Goal: Task Accomplishment & Management: Complete application form

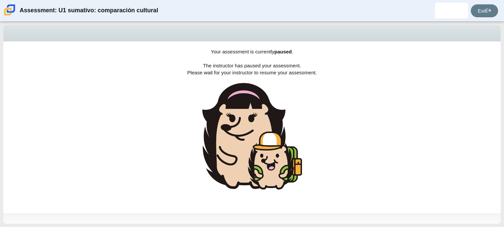
click at [232, 76] on div "Your assessment is currently paused . The instructor has paused your assessment…" at bounding box center [251, 128] width 497 height 172
click at [494, 14] on link "Exit" at bounding box center [484, 10] width 27 height 13
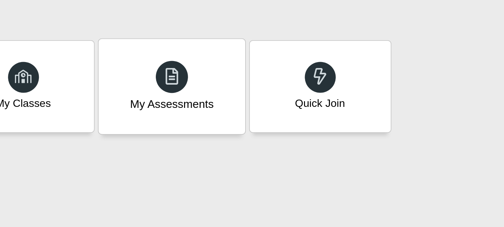
click at [173, 56] on div "My Assessments" at bounding box center [172, 72] width 79 height 51
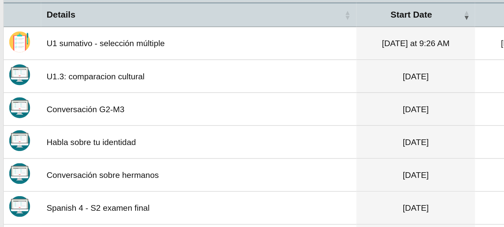
scroll to position [51, 0]
click at [54, 116] on td "U1 sumativo - selección múltiple" at bounding box center [121, 116] width 191 height 20
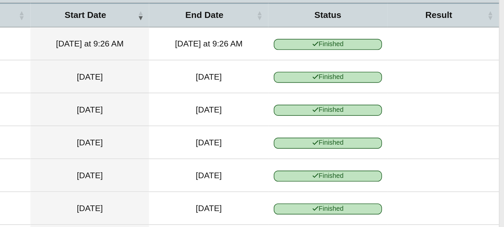
scroll to position [0, 0]
click at [372, 113] on span "Finished" at bounding box center [396, 116] width 65 height 6
click at [383, 122] on td "Finished" at bounding box center [397, 116] width 72 height 20
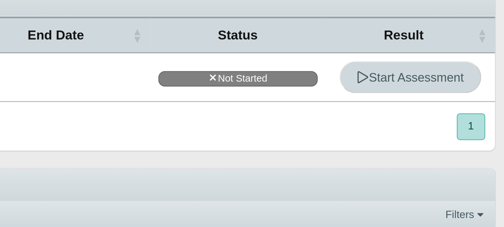
click at [465, 81] on span "Start Assessment" at bounding box center [466, 80] width 44 height 6
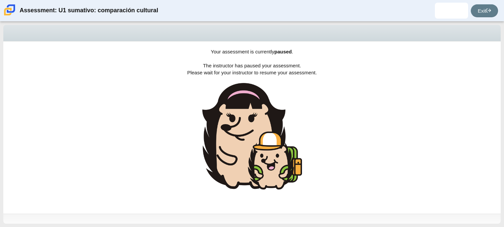
click at [368, 49] on div "Your assessment is currently paused . The instructor has paused your assessment…" at bounding box center [251, 128] width 497 height 172
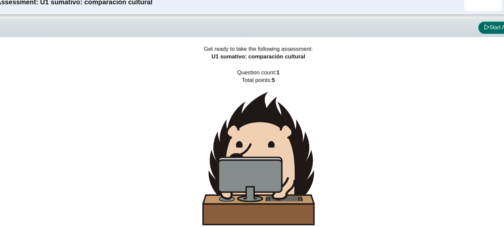
click at [461, 36] on button "Start Assessment" at bounding box center [472, 33] width 51 height 11
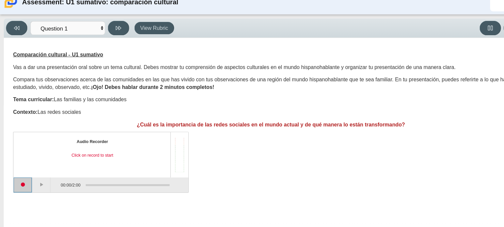
click at [25, 173] on button "Start recording" at bounding box center [20, 172] width 17 height 13
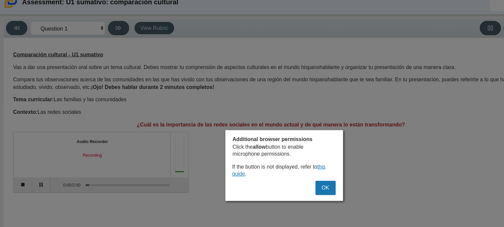
click at [58, 150] on div at bounding box center [252, 113] width 504 height 227
click at [37, 169] on div at bounding box center [252, 113] width 504 height 227
click at [36, 173] on div at bounding box center [252, 113] width 504 height 227
click at [286, 175] on button "OK" at bounding box center [289, 175] width 18 height 13
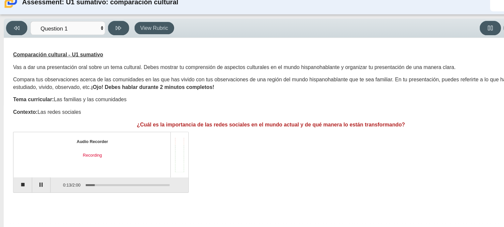
drag, startPoint x: 82, startPoint y: 170, endPoint x: 74, endPoint y: 173, distance: 8.6
click at [74, 173] on div "Assessment items" at bounding box center [110, 172] width 79 height 12
click at [78, 170] on div "Assessment items" at bounding box center [110, 172] width 79 height 12
click at [74, 170] on div "Assessment items" at bounding box center [110, 172] width 79 height 12
click at [39, 174] on button "Pause" at bounding box center [37, 172] width 17 height 13
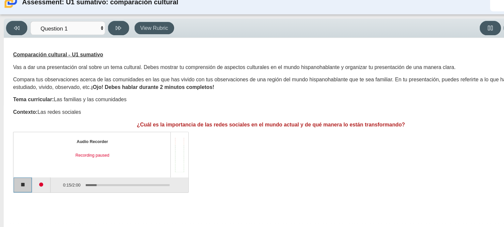
click at [18, 175] on button "Stop recording" at bounding box center [20, 172] width 17 height 13
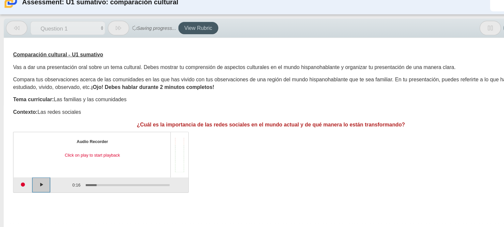
click at [36, 172] on button "Play" at bounding box center [37, 172] width 17 height 13
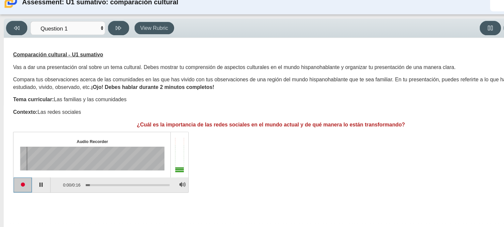
click at [24, 173] on button "Start recording" at bounding box center [20, 172] width 17 height 13
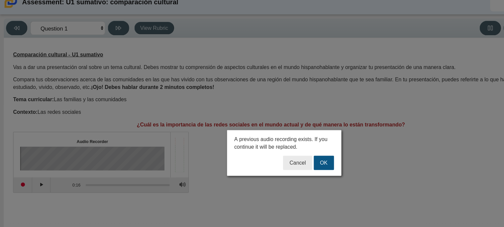
click at [288, 150] on button "OK" at bounding box center [287, 153] width 18 height 13
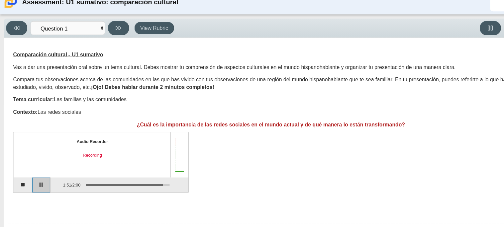
click at [42, 176] on button "Pause" at bounding box center [37, 172] width 17 height 13
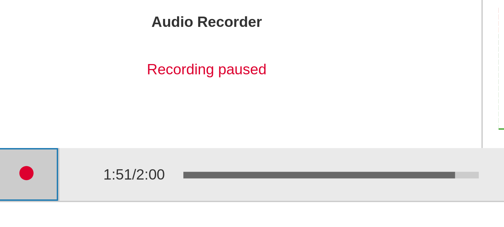
click at [42, 176] on button "Continue recording" at bounding box center [37, 172] width 17 height 13
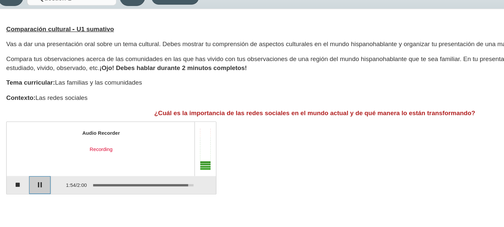
click at [42, 175] on button "Pause" at bounding box center [37, 172] width 17 height 13
drag, startPoint x: 144, startPoint y: 172, endPoint x: 142, endPoint y: 164, distance: 7.8
click at [142, 164] on div "Audio Recorder Recording paused 1:54 / 2:00" at bounding box center [90, 153] width 156 height 54
click at [253, 151] on div "Audio Recorder Recording paused 1:54 / 2:00" at bounding box center [240, 153] width 457 height 52
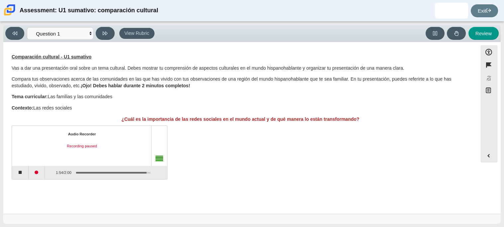
click at [500, 36] on div "Viewing Question 1 of 1 in Pacing Mode Questions Question 1 Review Review Answe…" at bounding box center [251, 33] width 497 height 17
click at [488, 32] on button "Review" at bounding box center [483, 33] width 30 height 13
select select "review"
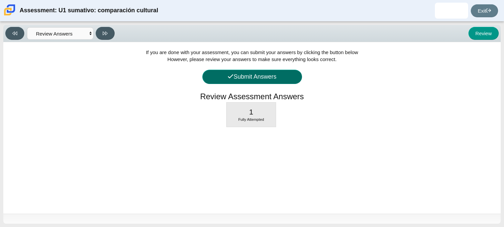
click at [275, 73] on button "Submit Answers" at bounding box center [252, 77] width 100 height 14
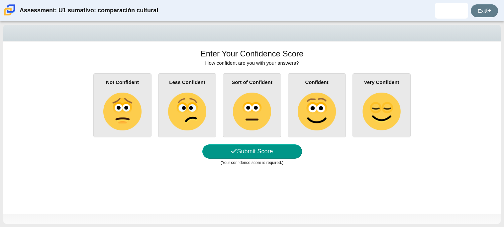
click at [307, 107] on img at bounding box center [317, 112] width 38 height 38
click at [0, 0] on input "Confident" at bounding box center [0, 0] width 0 height 0
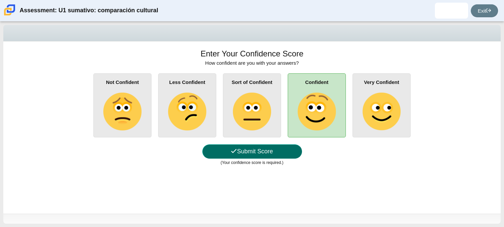
click at [251, 148] on button "Submit Score" at bounding box center [252, 151] width 100 height 14
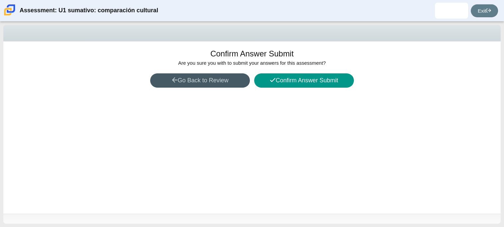
click at [294, 89] on div "Confirm Answer Submit Are you sure you with to submit your answers for this ass…" at bounding box center [251, 128] width 497 height 172
click at [293, 84] on button "Confirm Answer Submit" at bounding box center [304, 80] width 100 height 14
